Goal: Navigation & Orientation: Go to known website

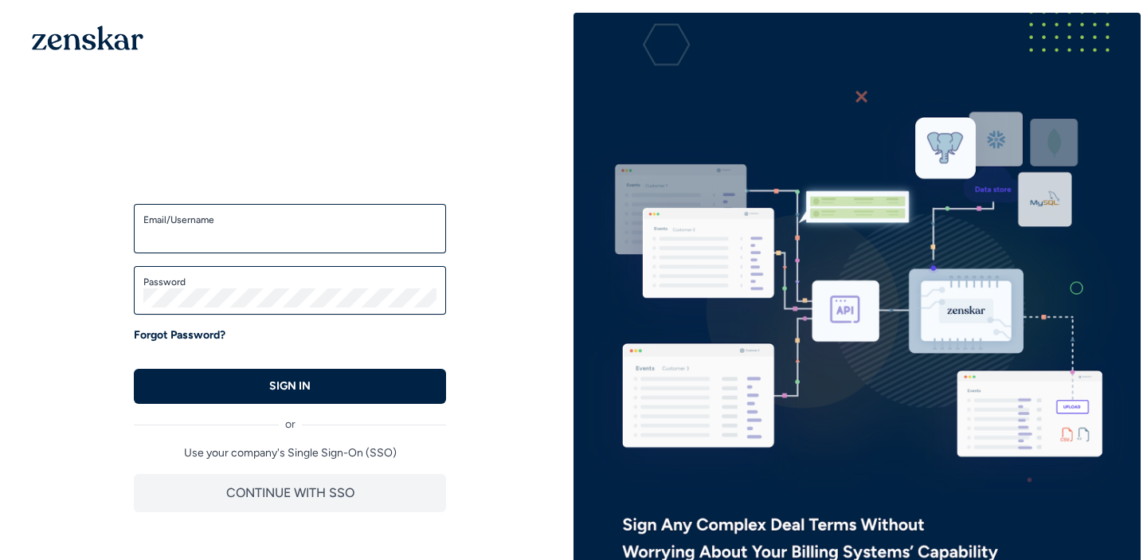
type input "**********"
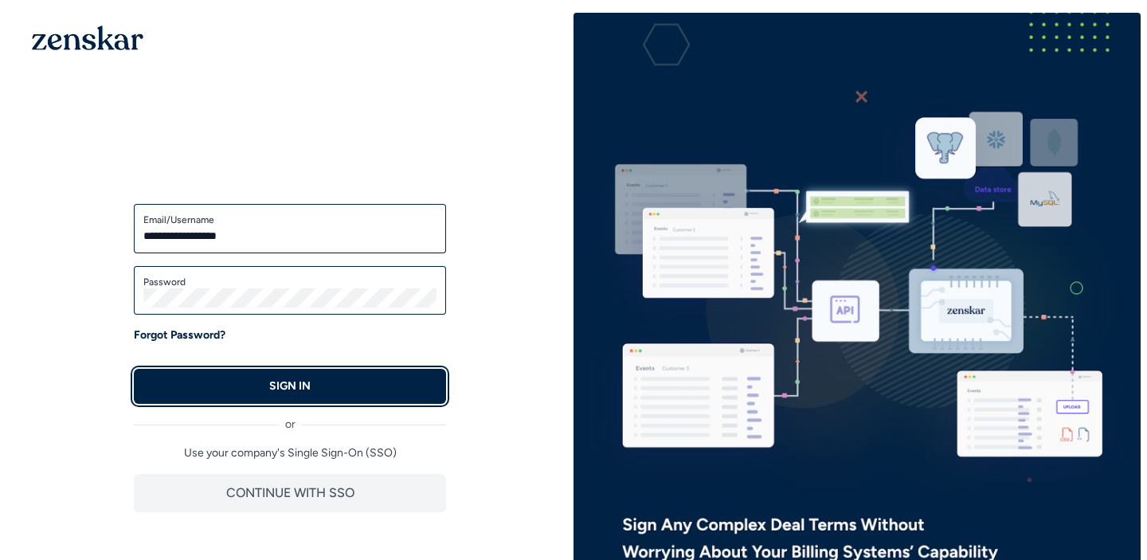
click at [364, 401] on button "SIGN IN" at bounding box center [290, 386] width 312 height 35
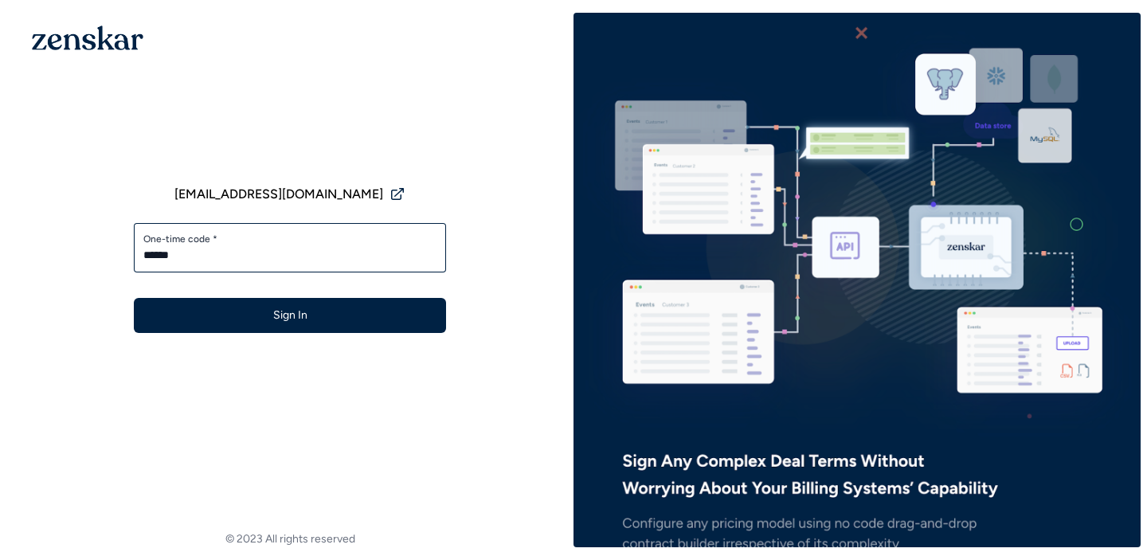
type input "******"
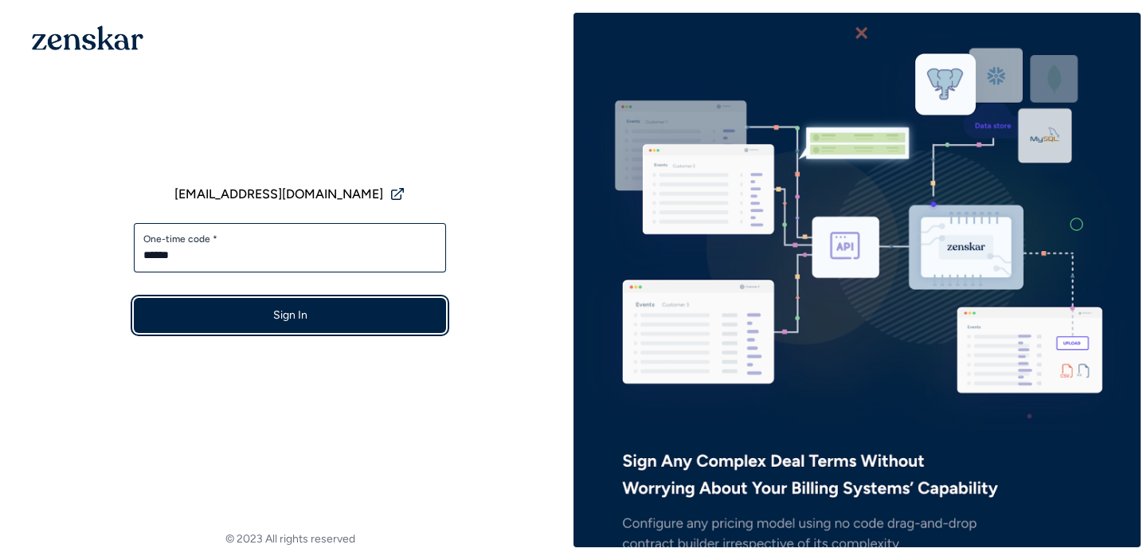
click at [382, 300] on button "Sign In" at bounding box center [290, 315] width 312 height 35
